Goal: Find specific page/section: Find specific page/section

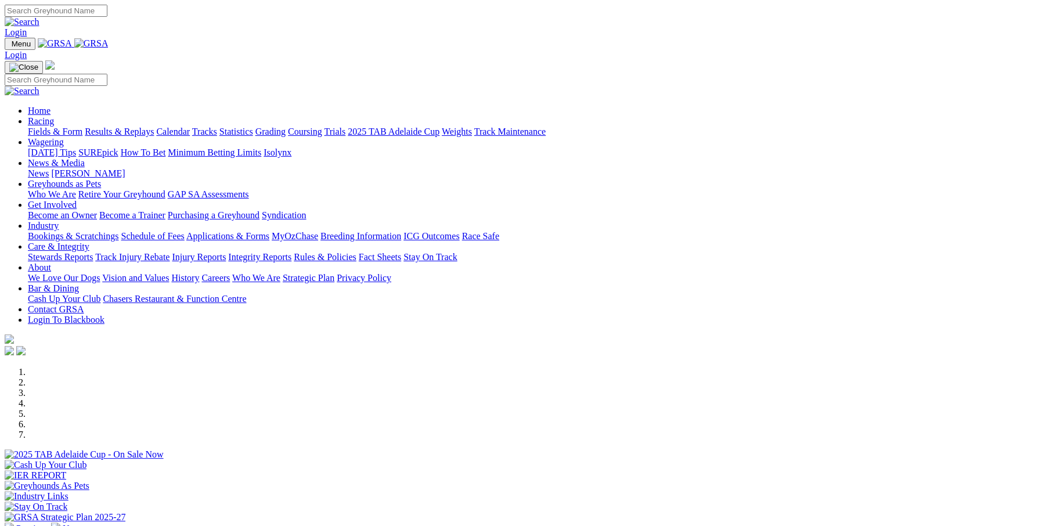
click at [82, 127] on link "Fields & Form" at bounding box center [55, 132] width 55 height 10
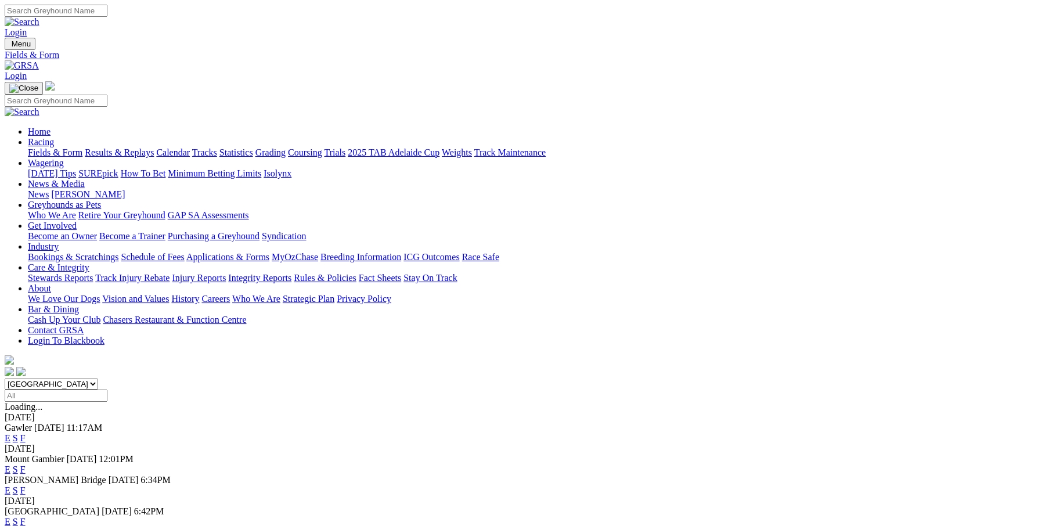
click at [26, 464] on link "F" at bounding box center [22, 469] width 5 height 10
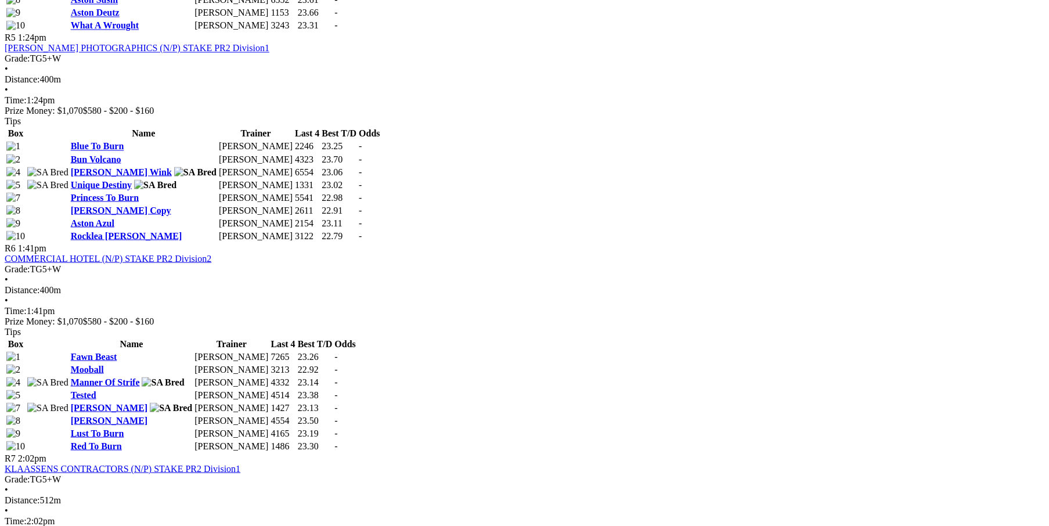
scroll to position [1547, 0]
